Goal: Task Accomplishment & Management: Complete application form

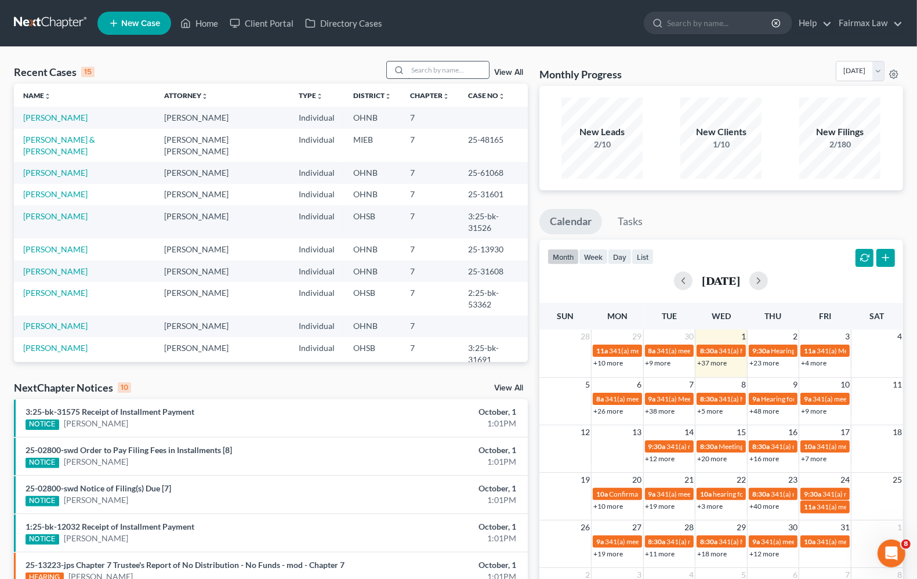
click at [451, 73] on input "search" at bounding box center [448, 69] width 81 height 17
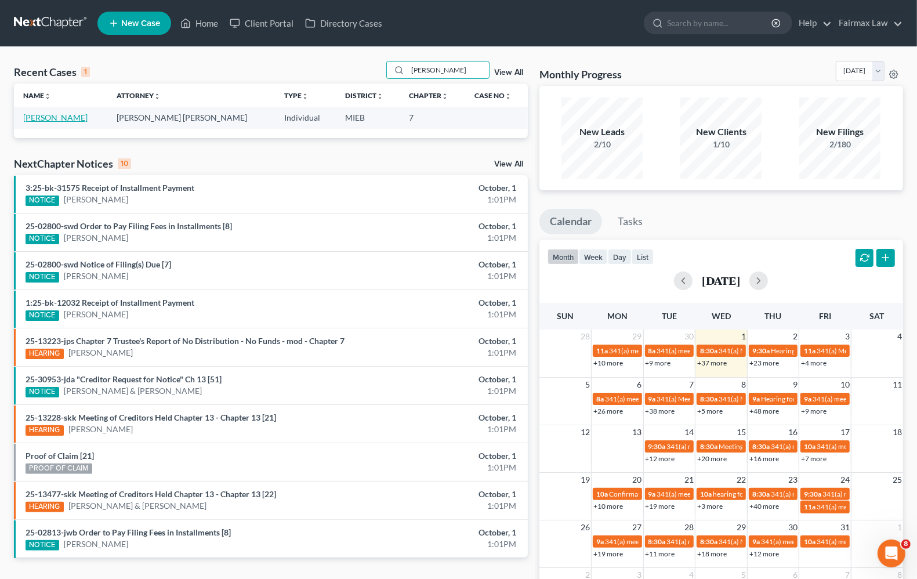
type input "[PERSON_NAME]"
click at [56, 118] on link "[PERSON_NAME]" at bounding box center [55, 117] width 64 height 10
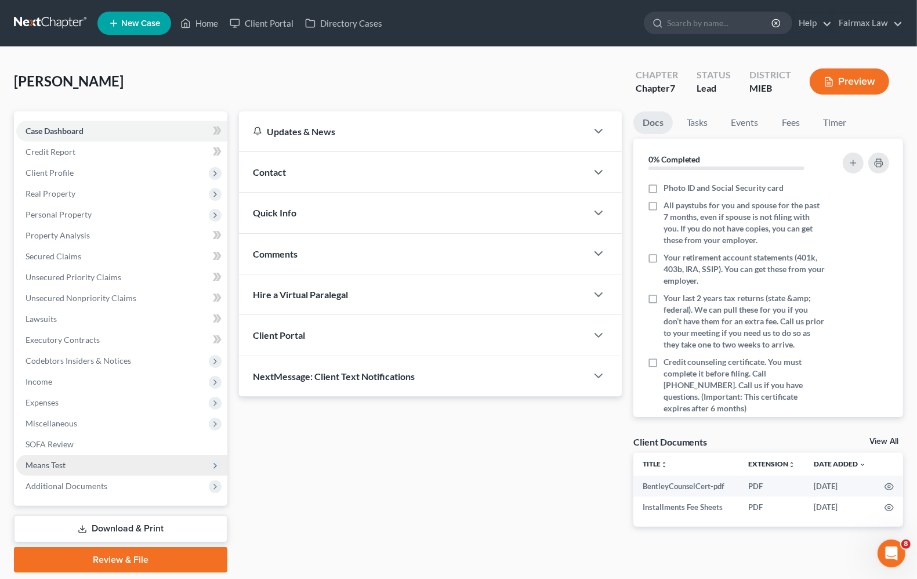
click at [43, 460] on span "Means Test" at bounding box center [46, 465] width 40 height 10
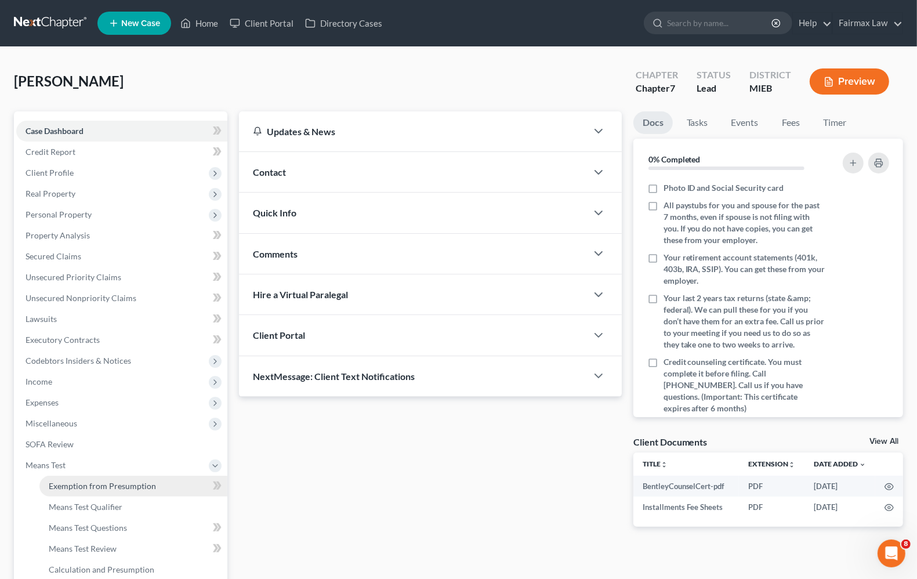
click at [90, 489] on span "Exemption from Presumption" at bounding box center [102, 486] width 107 height 10
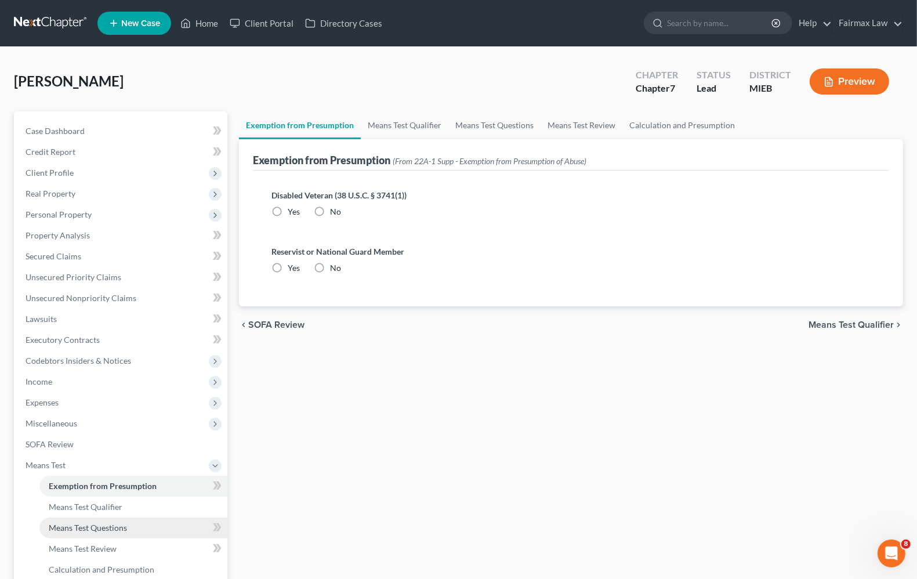
radio input "true"
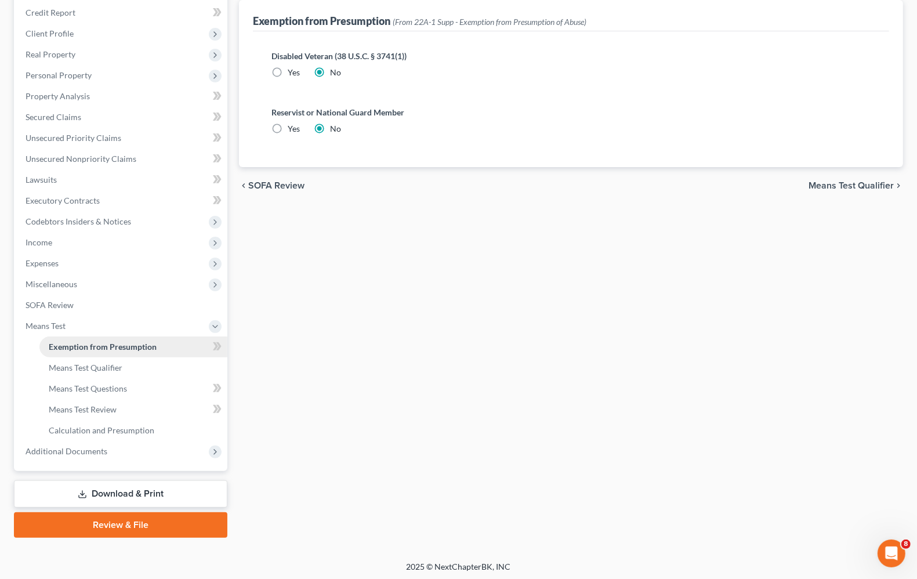
scroll to position [140, 0]
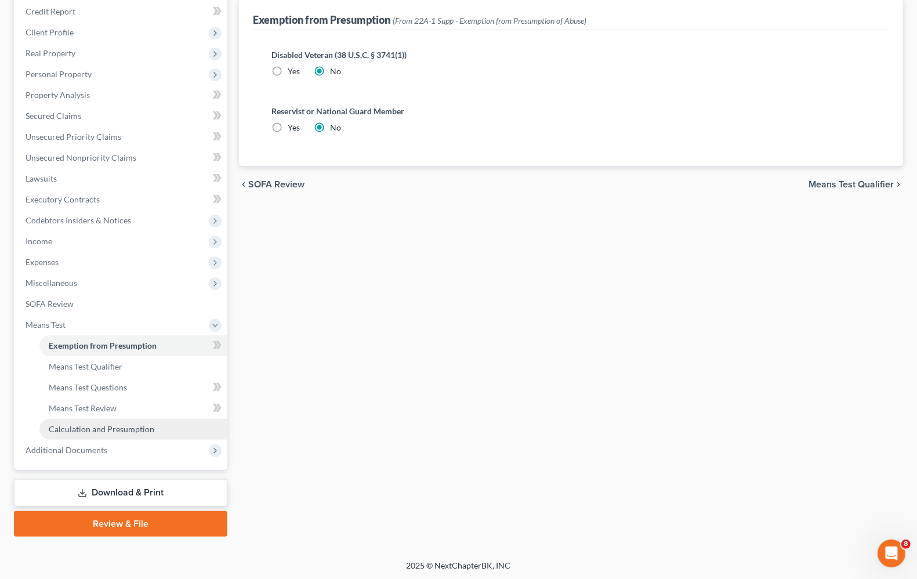
click at [71, 426] on span "Calculation and Presumption" at bounding box center [102, 429] width 106 height 10
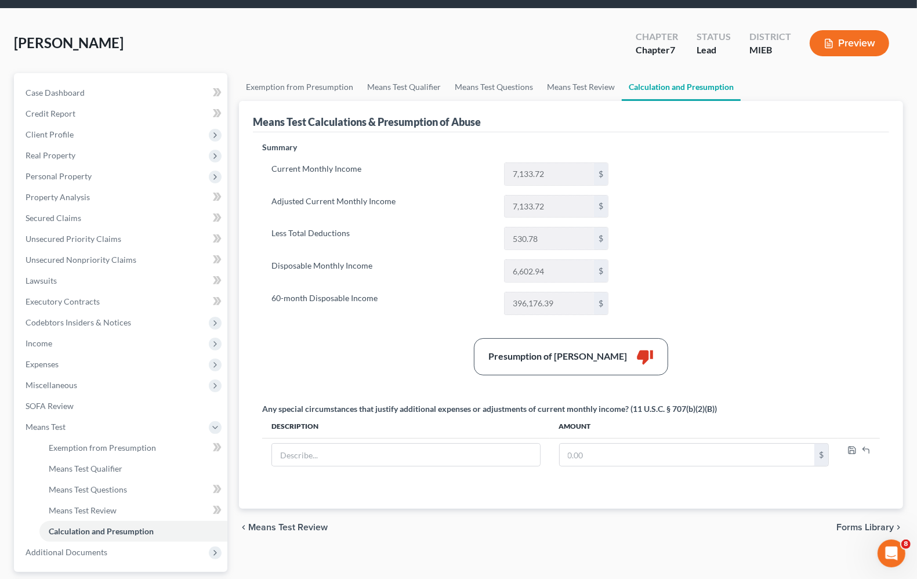
scroll to position [72, 0]
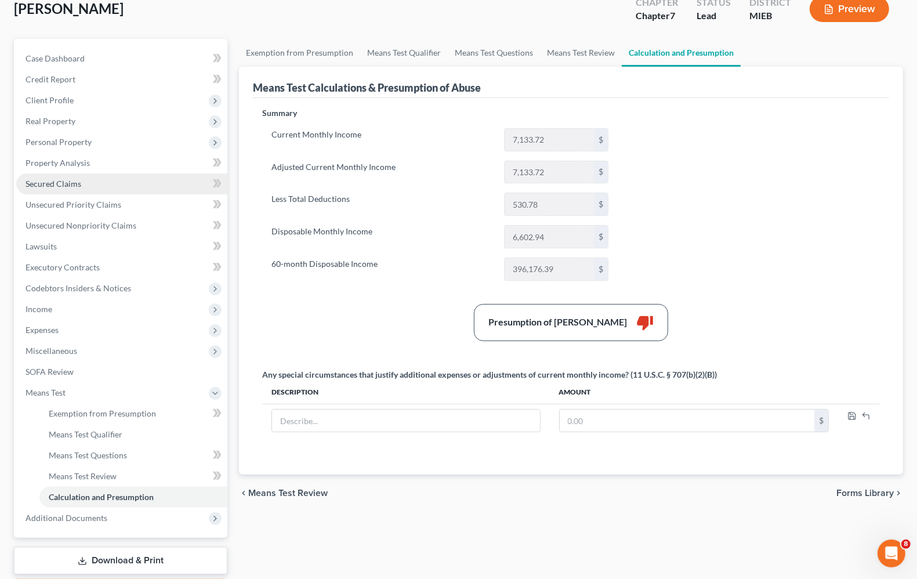
click at [73, 186] on span "Secured Claims" at bounding box center [54, 184] width 56 height 10
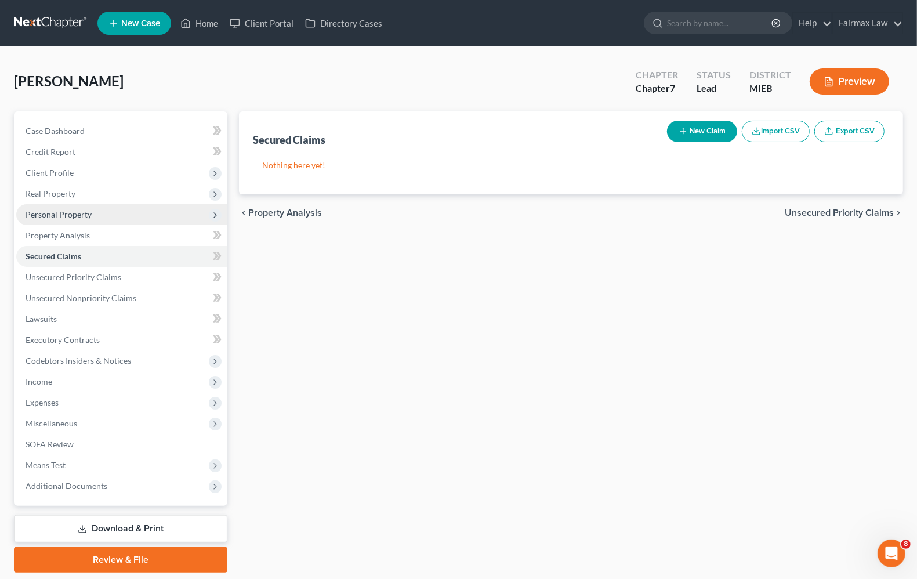
click at [52, 210] on span "Personal Property" at bounding box center [59, 214] width 66 height 10
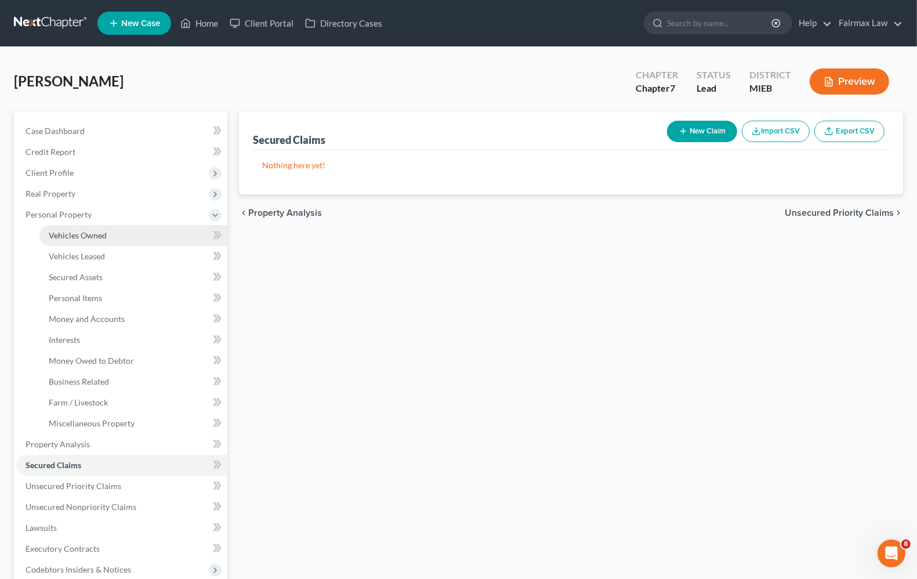
click at [75, 237] on span "Vehicles Owned" at bounding box center [78, 235] width 58 height 10
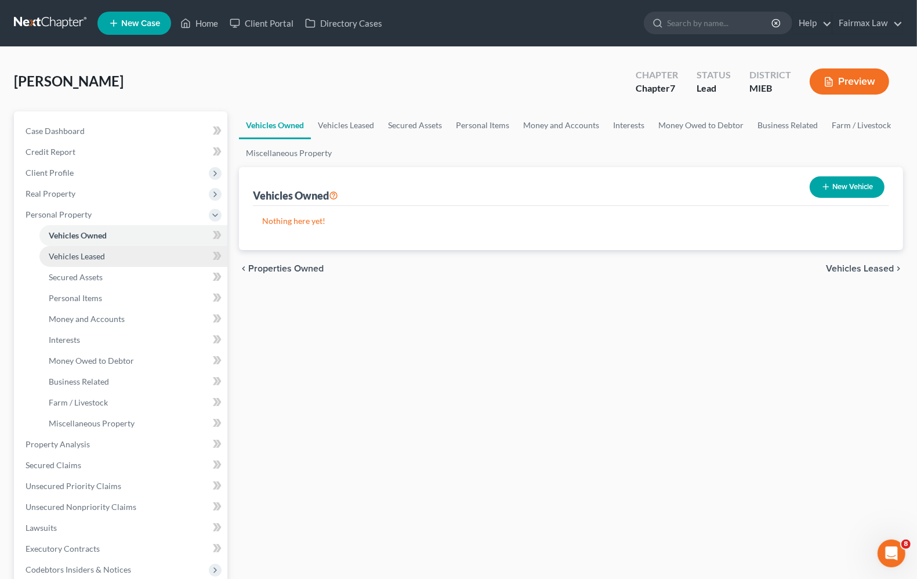
click at [87, 258] on span "Vehicles Leased" at bounding box center [77, 256] width 56 height 10
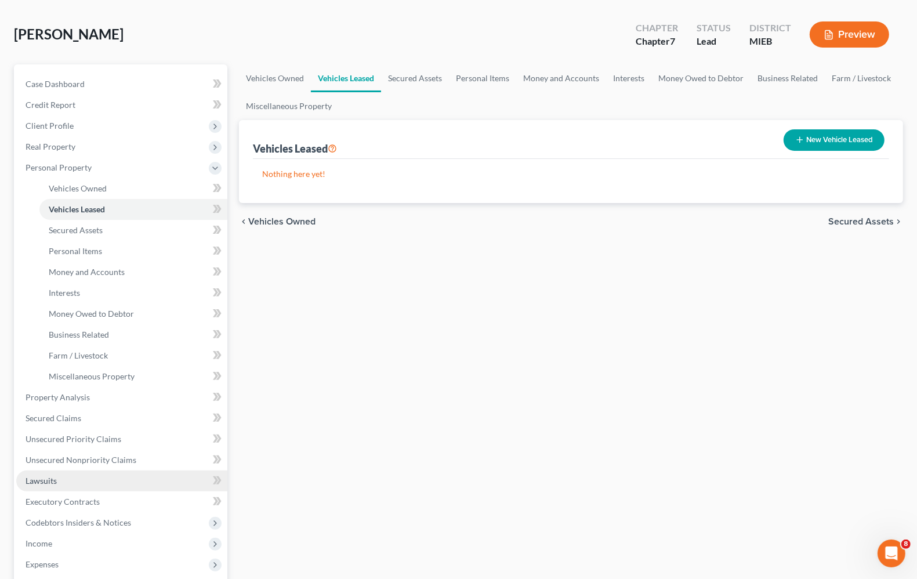
scroll to position [72, 0]
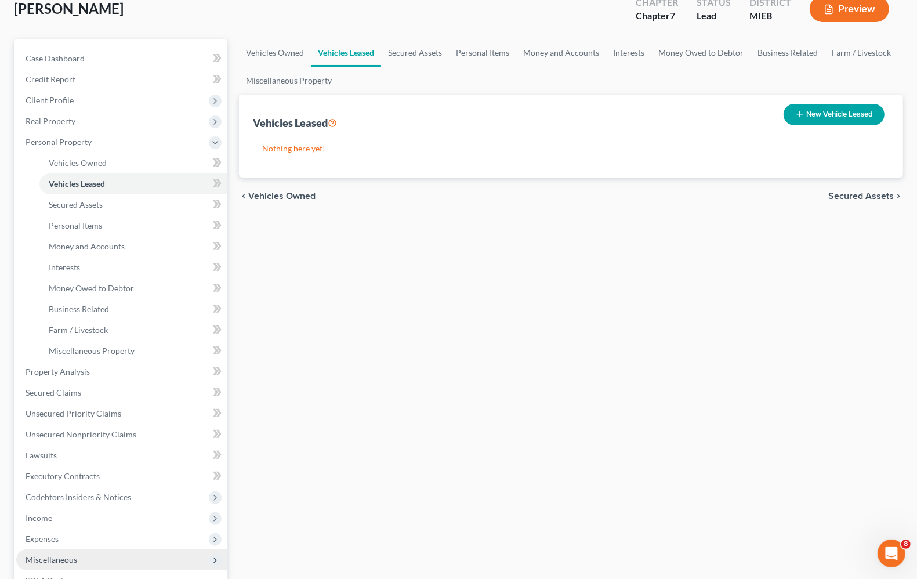
drag, startPoint x: 55, startPoint y: 517, endPoint x: 59, endPoint y: 555, distance: 37.9
click at [55, 517] on span "Income" at bounding box center [121, 517] width 211 height 21
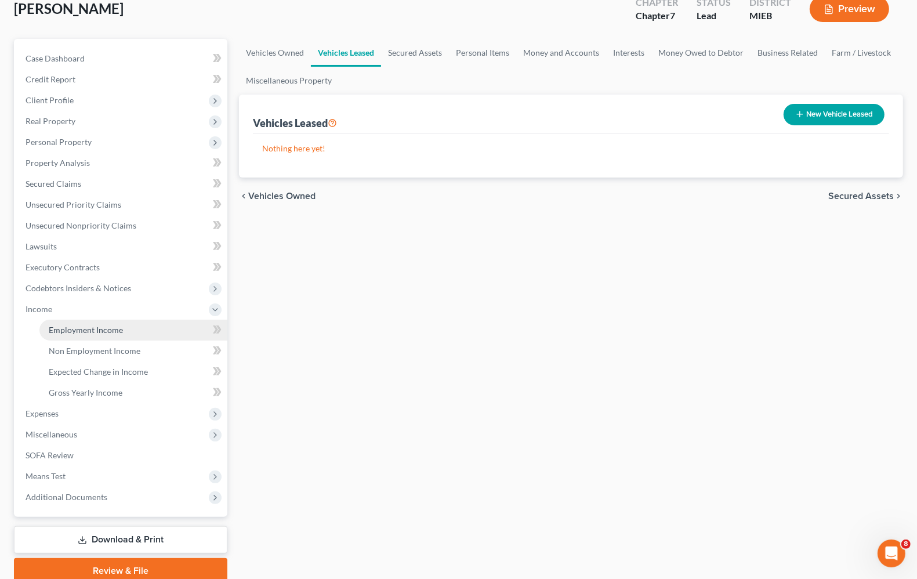
click at [59, 332] on span "Employment Income" at bounding box center [86, 330] width 74 height 10
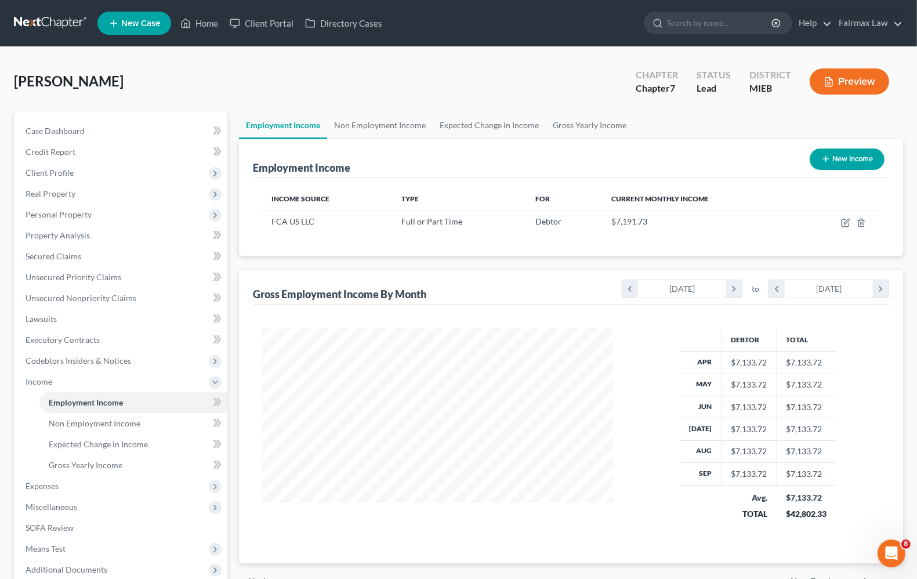
scroll to position [209, 373]
click at [47, 132] on span "Case Dashboard" at bounding box center [55, 131] width 59 height 10
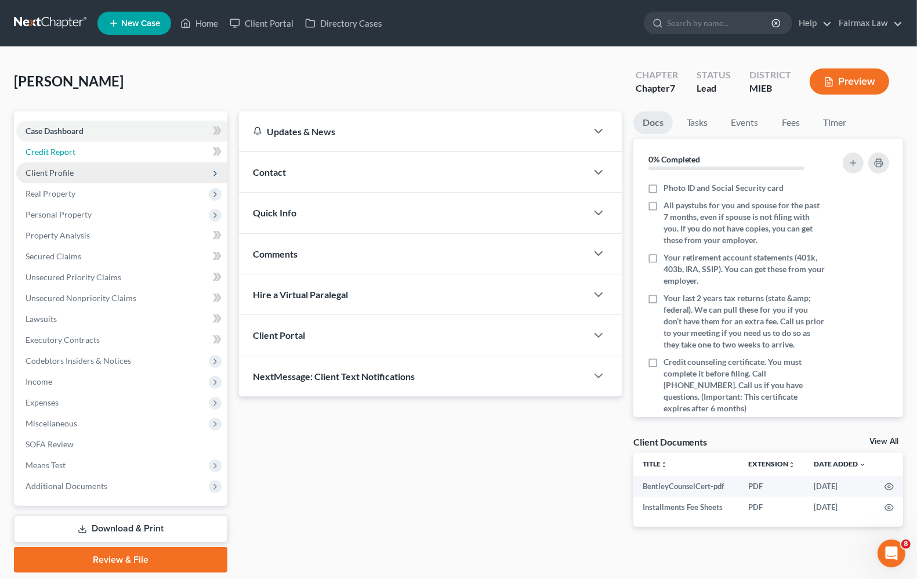
click at [52, 152] on span "Credit Report" at bounding box center [51, 152] width 50 height 10
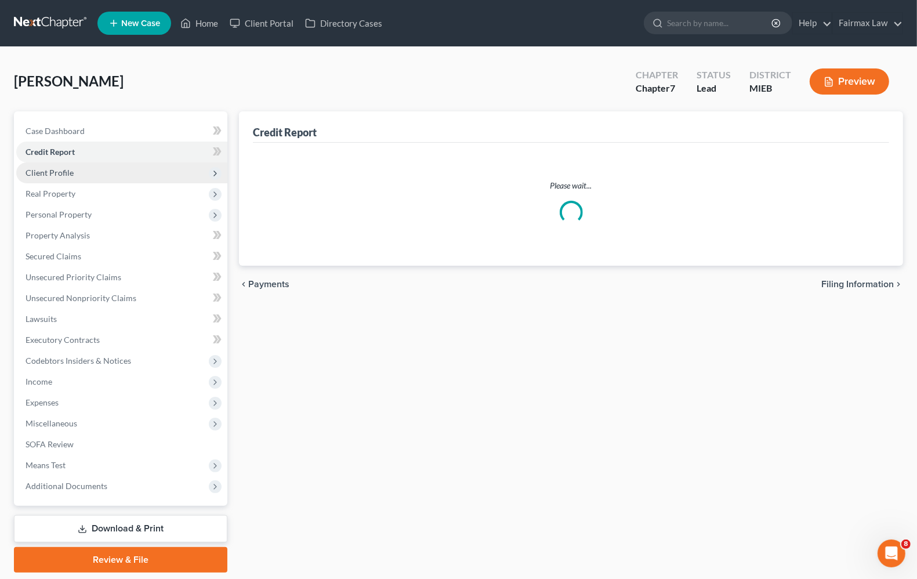
click at [53, 172] on span "Client Profile" at bounding box center [50, 173] width 48 height 10
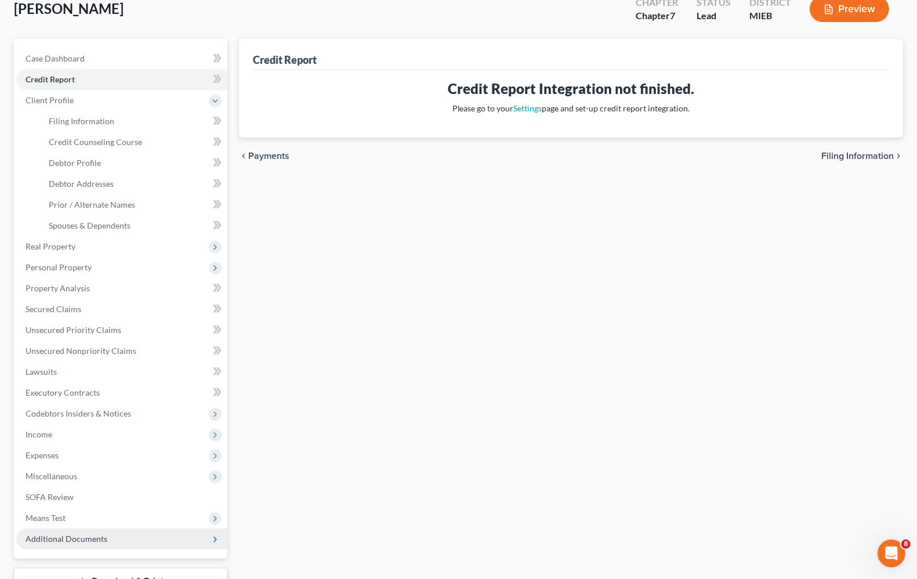
scroll to position [161, 0]
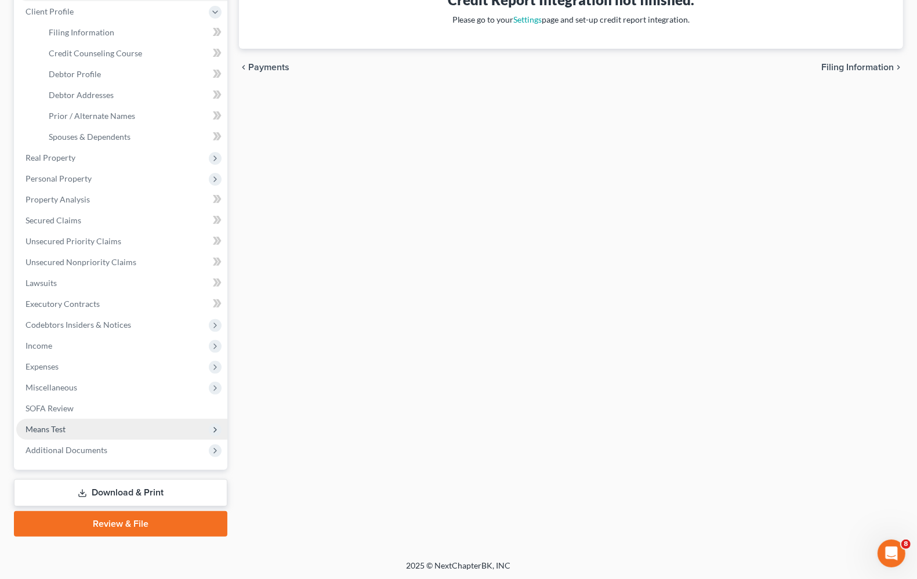
click at [56, 428] on span "Means Test" at bounding box center [46, 429] width 40 height 10
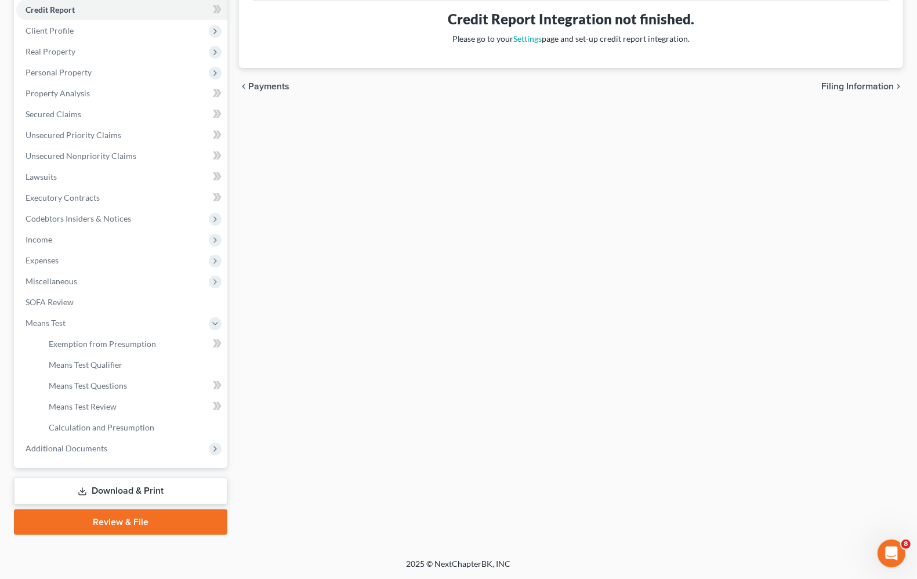
scroll to position [140, 0]
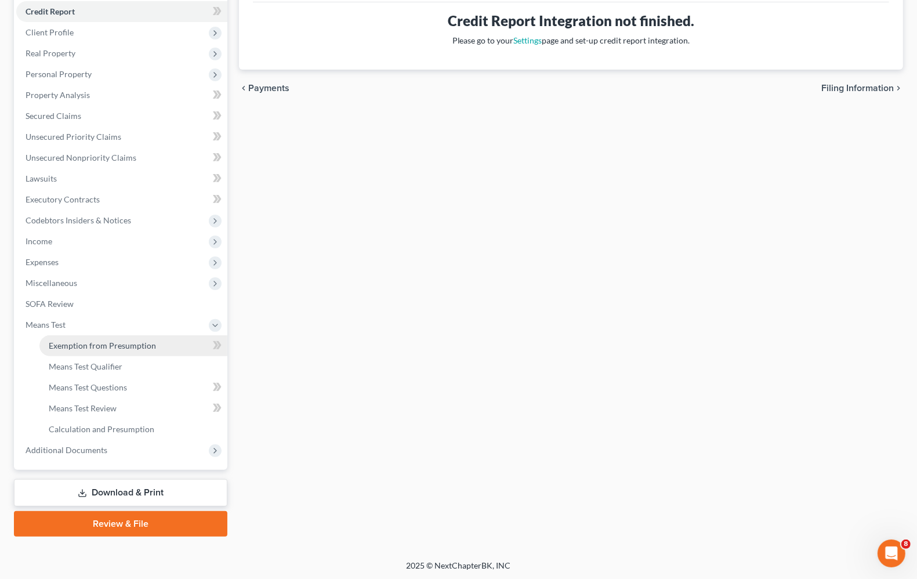
click at [96, 346] on span "Exemption from Presumption" at bounding box center [102, 345] width 107 height 10
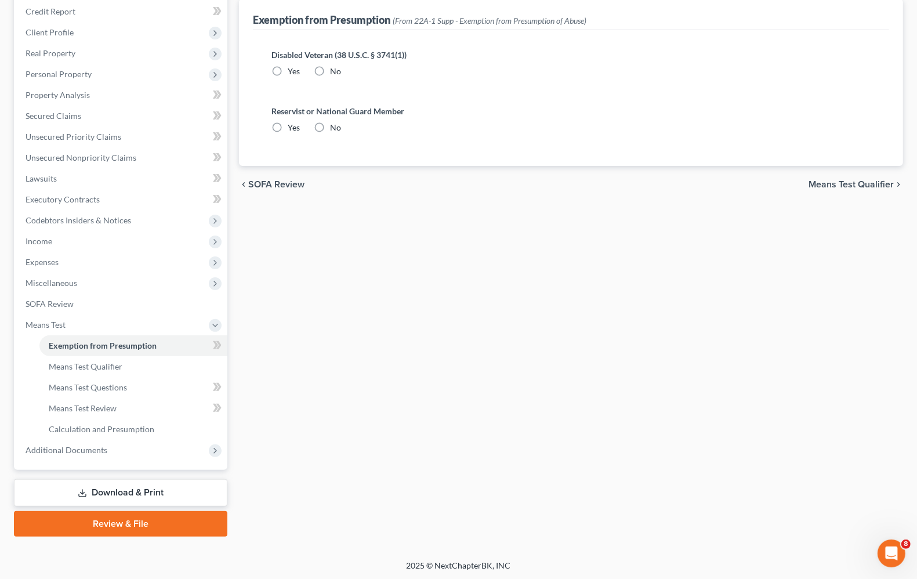
scroll to position [19, 0]
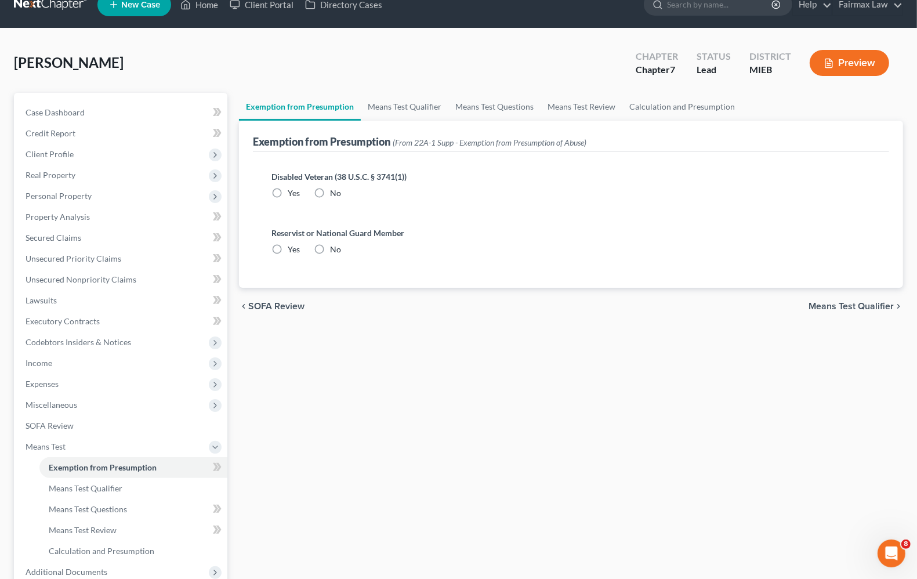
radio input "true"
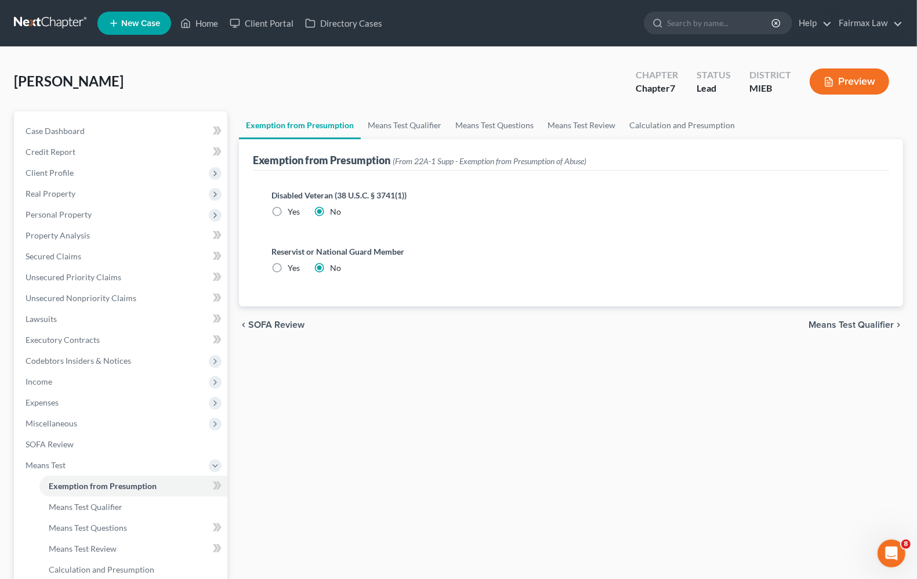
click at [836, 320] on span "Means Test Qualifier" at bounding box center [850, 324] width 85 height 9
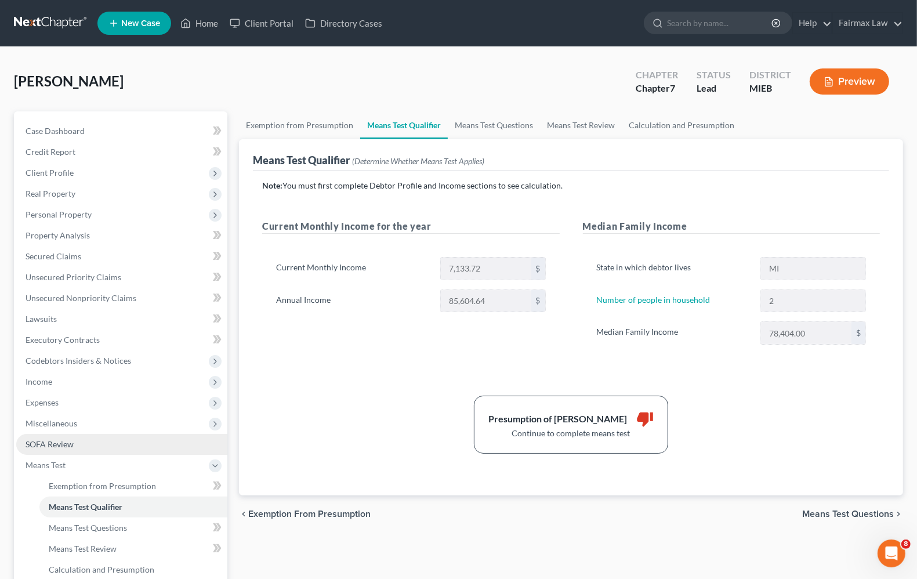
click at [72, 450] on link "SOFA Review" at bounding box center [121, 444] width 211 height 21
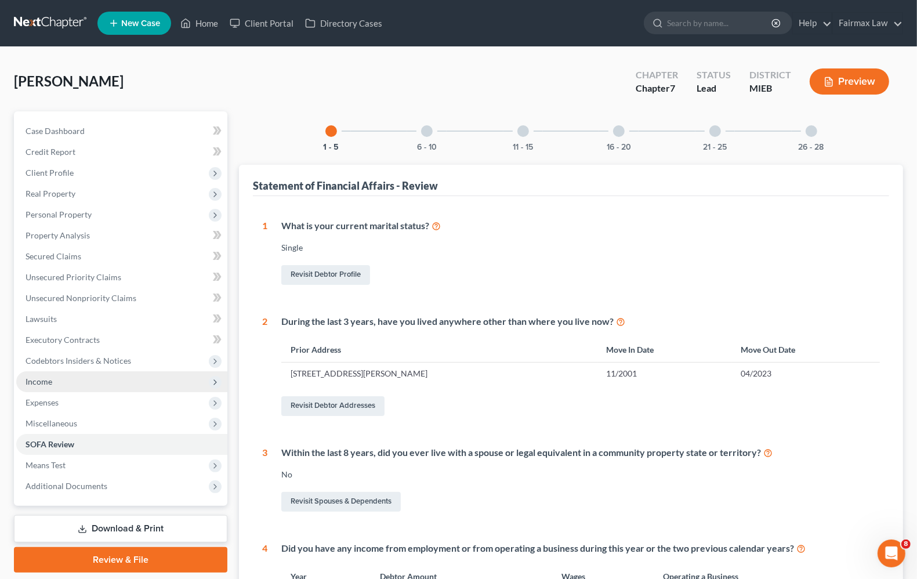
click at [45, 384] on span "Income" at bounding box center [39, 381] width 27 height 10
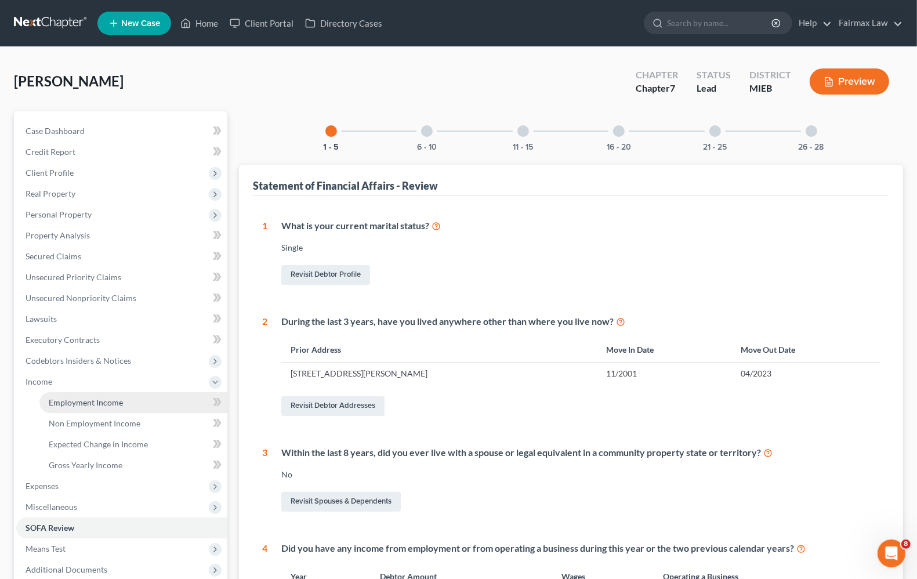
click at [90, 403] on span "Employment Income" at bounding box center [86, 402] width 74 height 10
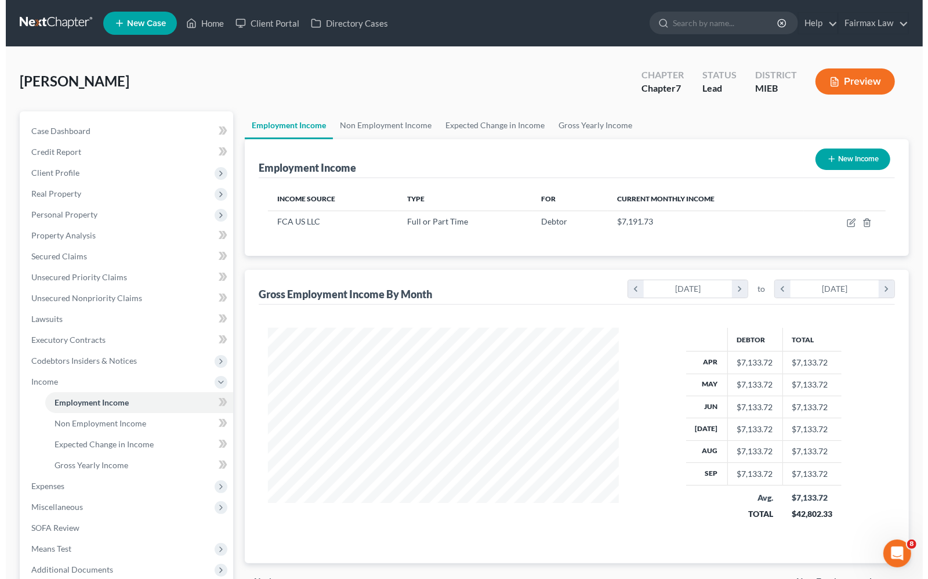
scroll to position [209, 373]
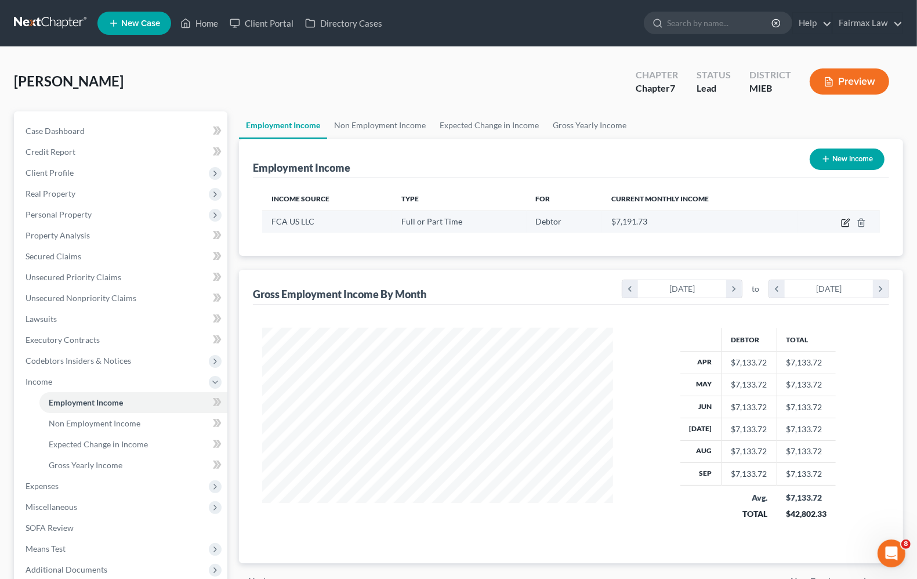
click at [842, 226] on icon "button" at bounding box center [844, 223] width 7 height 7
select select "0"
select select "23"
select select "3"
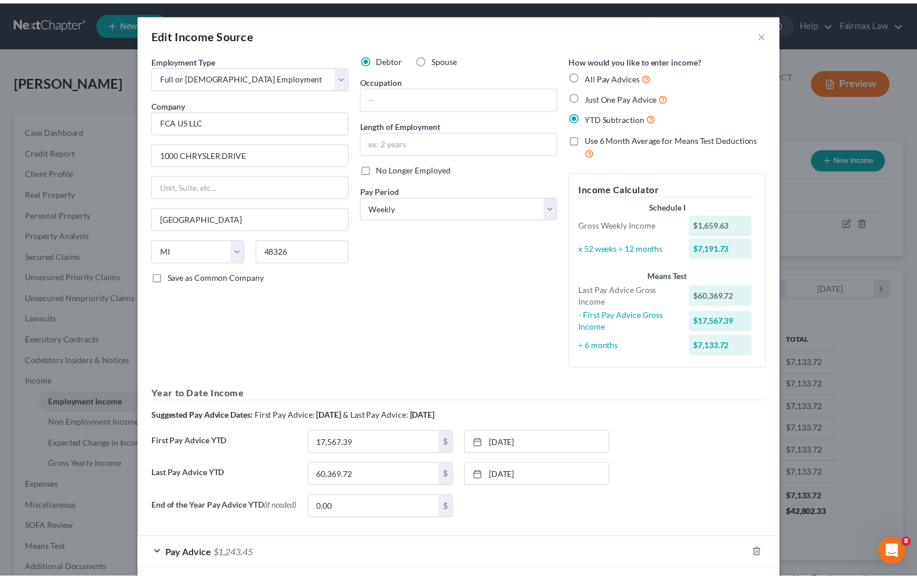
scroll to position [59, 0]
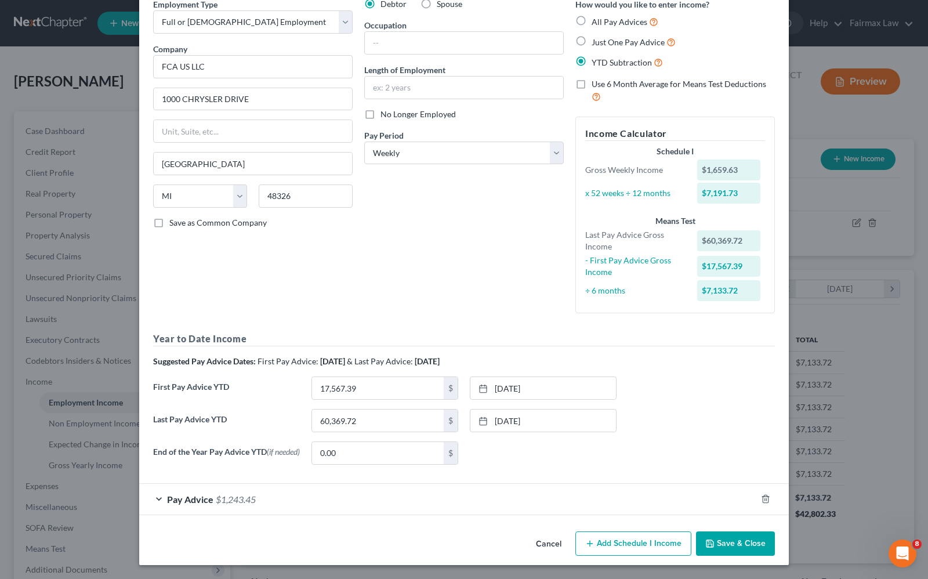
click at [715, 549] on button "Save & Close" at bounding box center [735, 543] width 79 height 24
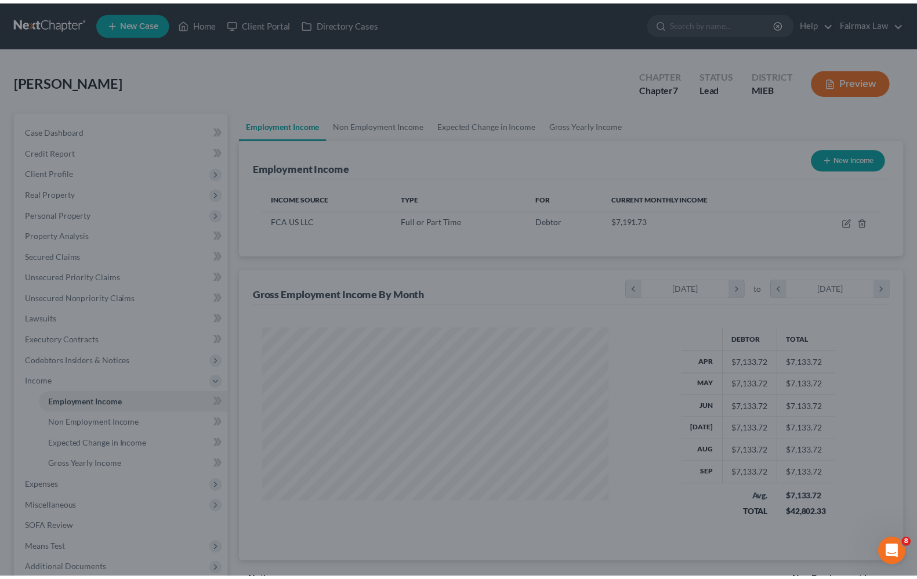
scroll to position [579501, 579336]
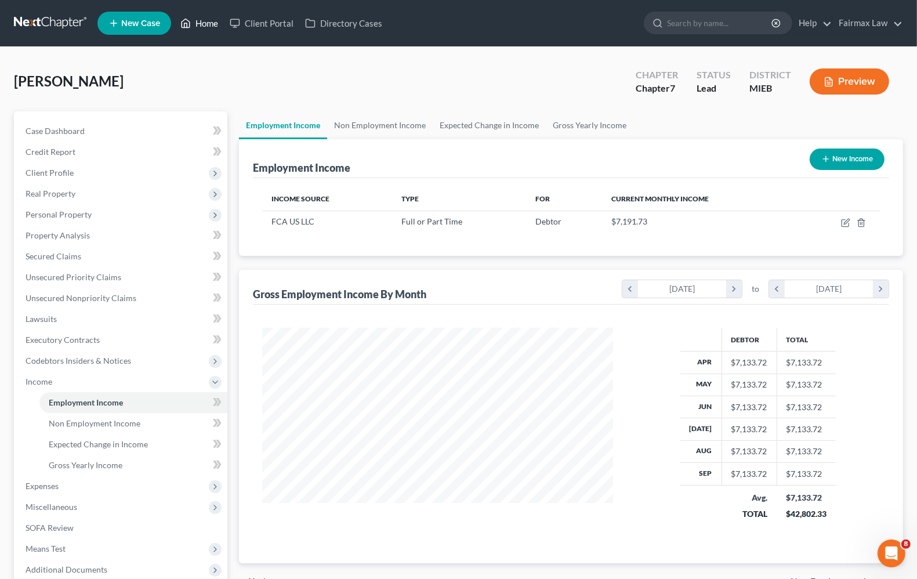
click at [210, 24] on link "Home" at bounding box center [198, 23] width 49 height 21
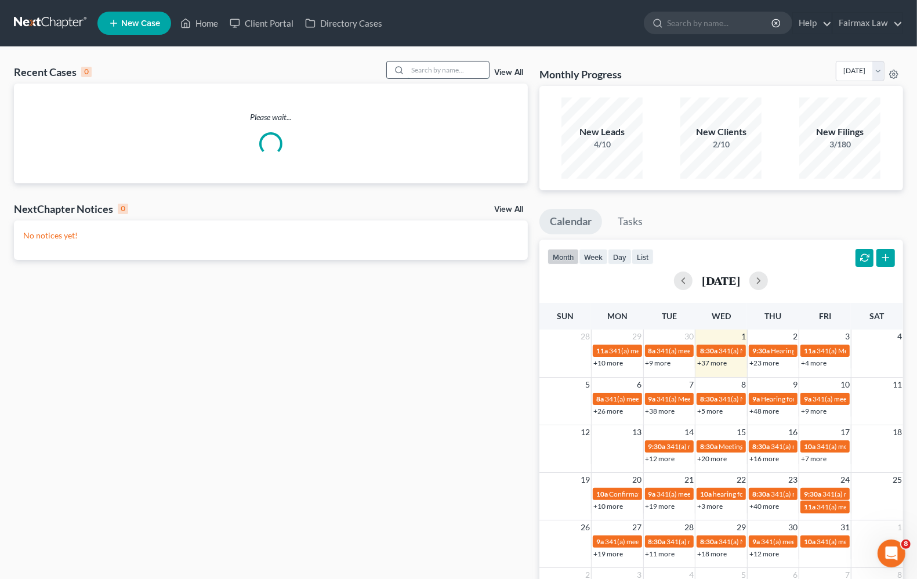
click at [457, 66] on input "search" at bounding box center [448, 69] width 81 height 17
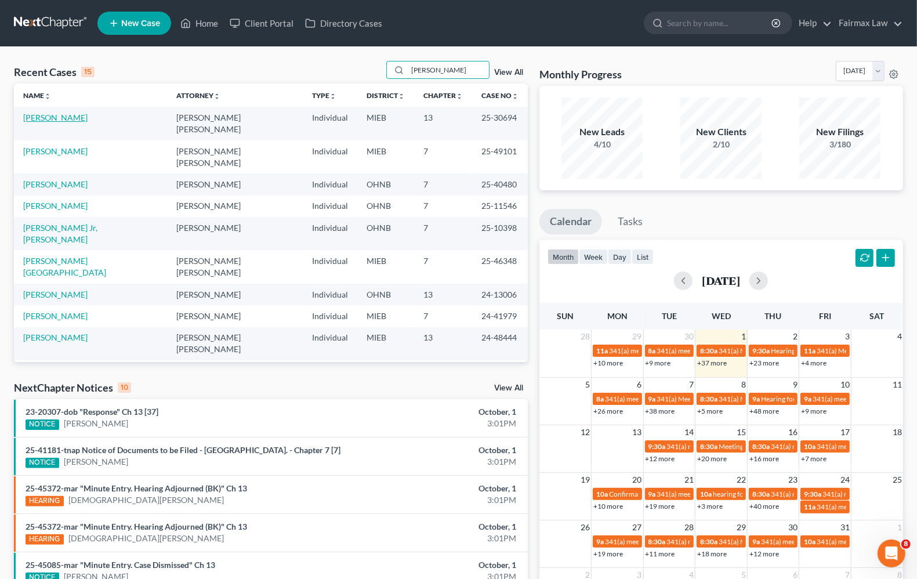
type input "[PERSON_NAME]"
click at [68, 117] on link "[PERSON_NAME]" at bounding box center [55, 117] width 64 height 10
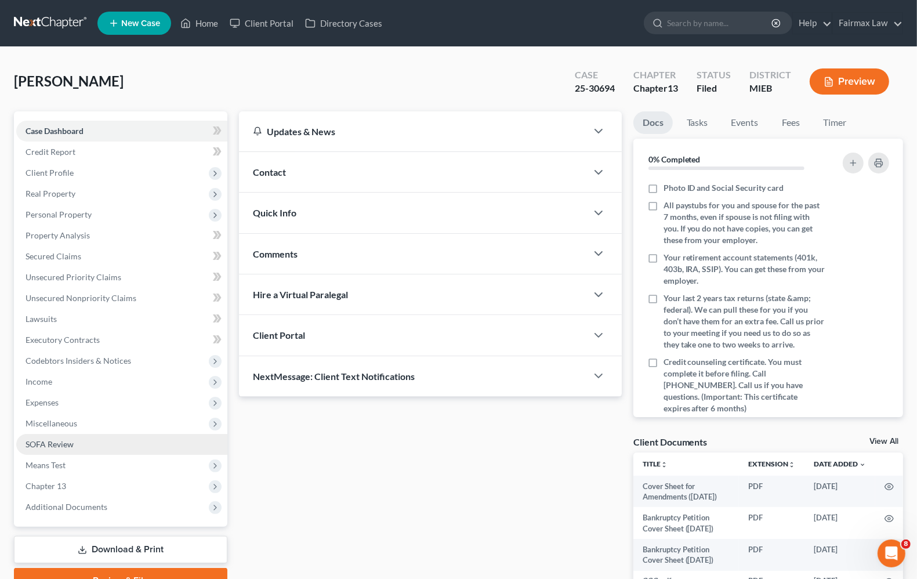
click at [45, 448] on link "SOFA Review" at bounding box center [121, 444] width 211 height 21
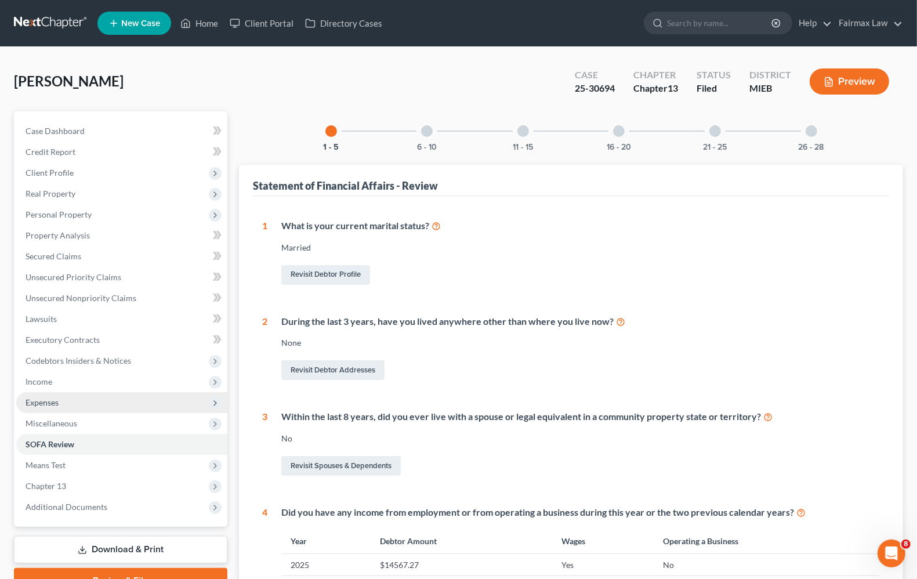
drag, startPoint x: 56, startPoint y: 386, endPoint x: 64, endPoint y: 395, distance: 12.8
click at [56, 386] on span "Income" at bounding box center [121, 381] width 211 height 21
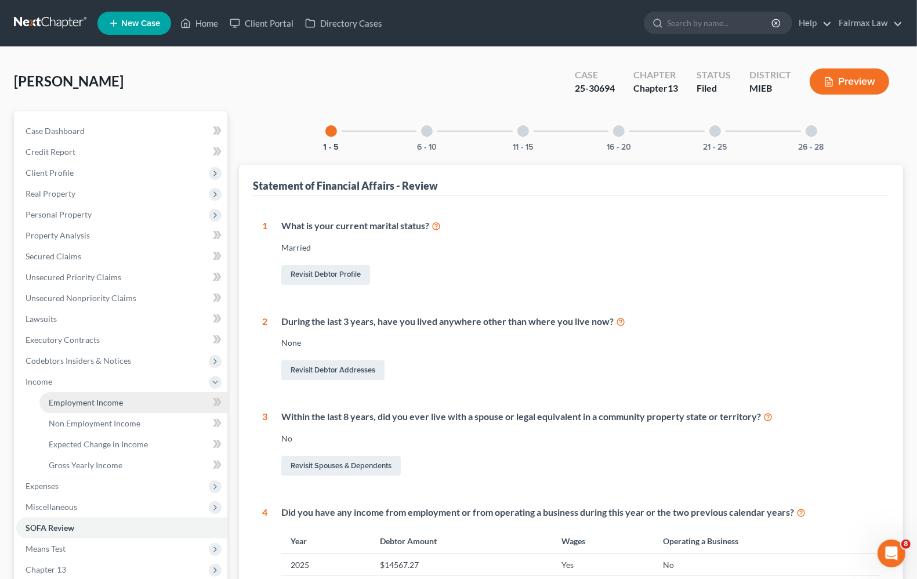
click at [65, 403] on span "Employment Income" at bounding box center [86, 402] width 74 height 10
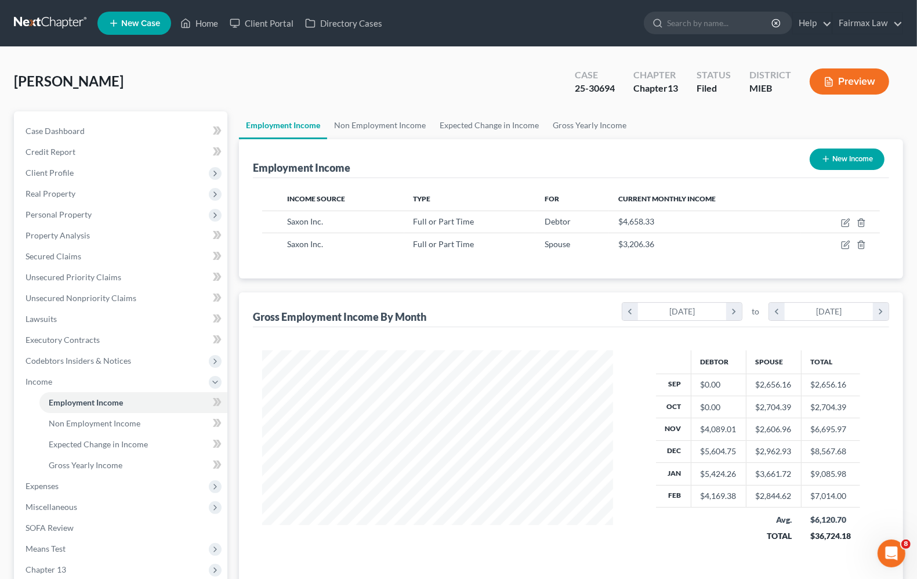
scroll to position [209, 373]
click at [63, 532] on link "SOFA Review" at bounding box center [121, 527] width 211 height 21
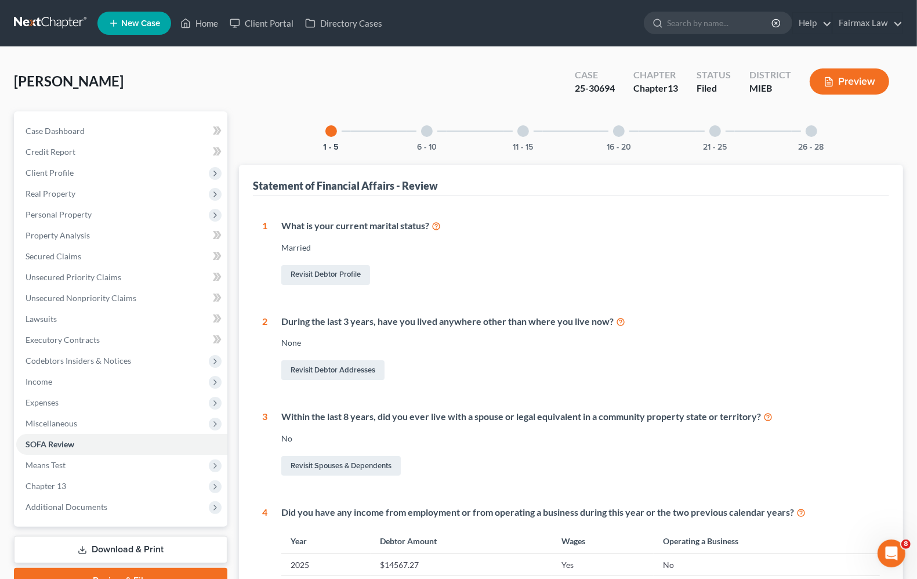
scroll to position [72, 0]
